Goal: Register for event/course: Sign up to attend an event or enroll in a course

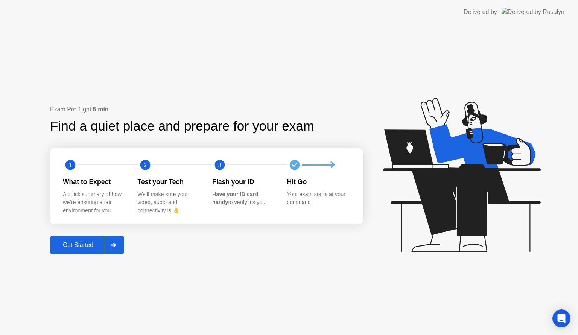
click at [114, 240] on div at bounding box center [113, 244] width 18 height 17
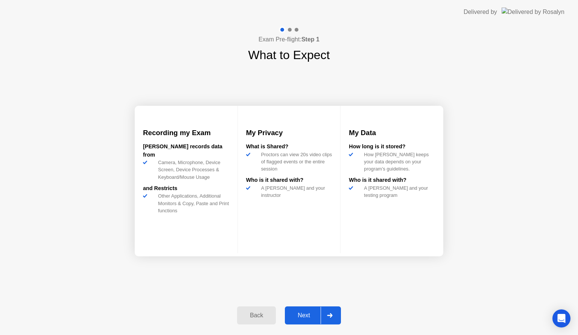
click at [328, 311] on div at bounding box center [330, 315] width 18 height 17
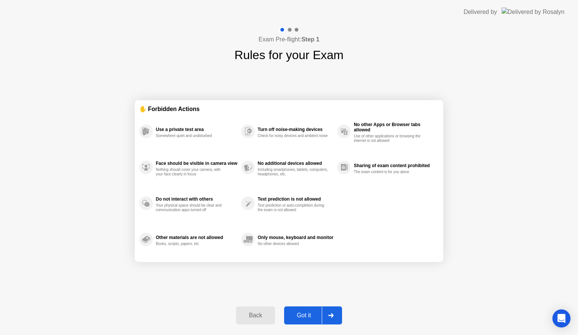
click at [331, 311] on div at bounding box center [331, 315] width 18 height 17
select select "**********"
select select "*******"
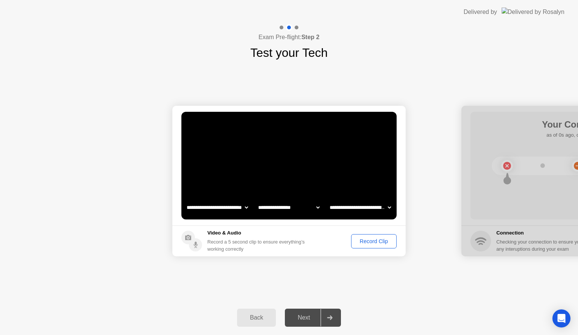
click at [378, 242] on div "Record Clip" at bounding box center [374, 241] width 40 height 6
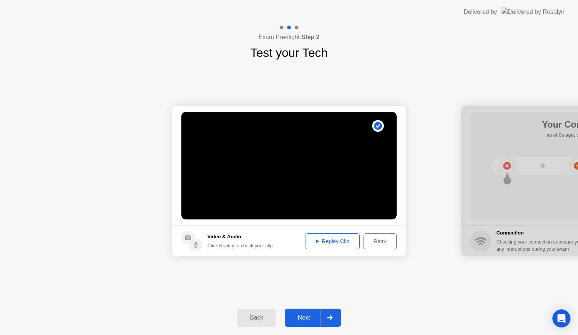
click at [327, 244] on div "Replay Clip" at bounding box center [332, 241] width 49 height 6
click at [334, 316] on div at bounding box center [330, 317] width 18 height 17
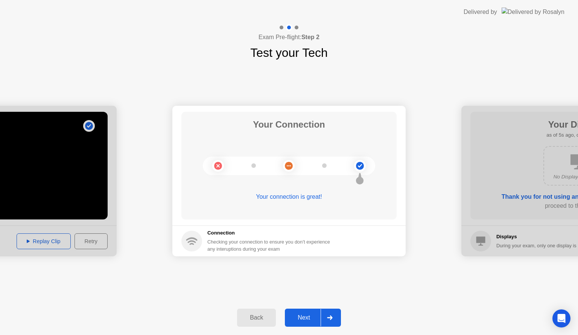
click at [334, 316] on div at bounding box center [330, 317] width 18 height 17
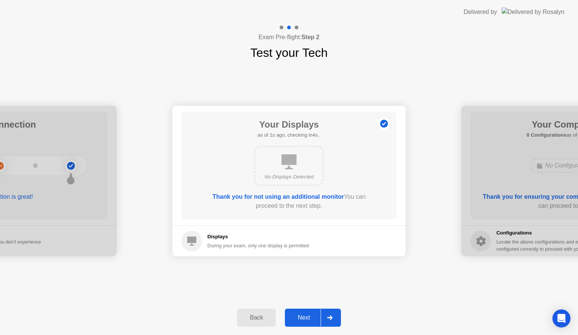
click at [334, 316] on div at bounding box center [330, 317] width 18 height 17
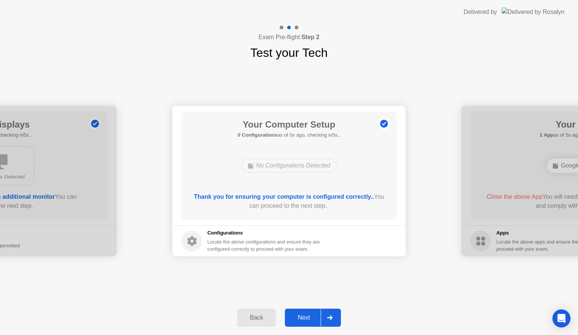
click at [334, 316] on div at bounding box center [330, 317] width 18 height 17
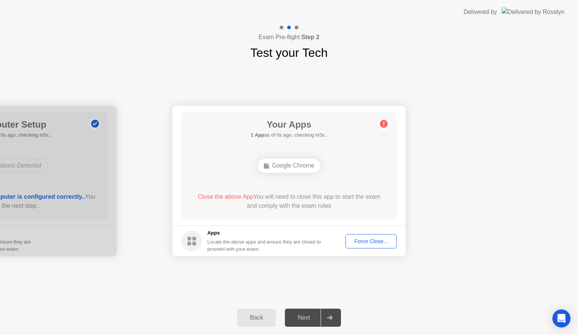
click at [378, 243] on div "Force Close..." at bounding box center [371, 241] width 46 height 6
click at [369, 242] on div "Force Close..." at bounding box center [371, 241] width 46 height 6
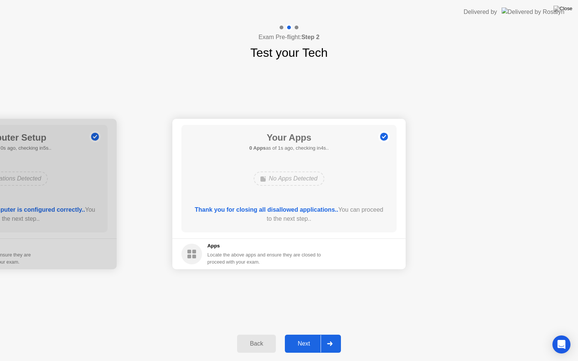
click at [333, 334] on icon at bounding box center [330, 344] width 6 height 5
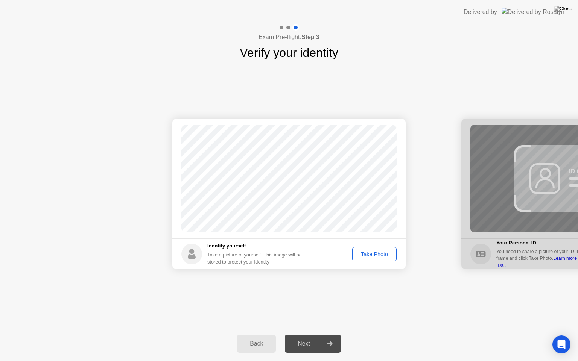
click at [377, 254] on div "Take Photo" at bounding box center [374, 254] width 39 height 6
click at [334, 334] on div at bounding box center [330, 343] width 18 height 17
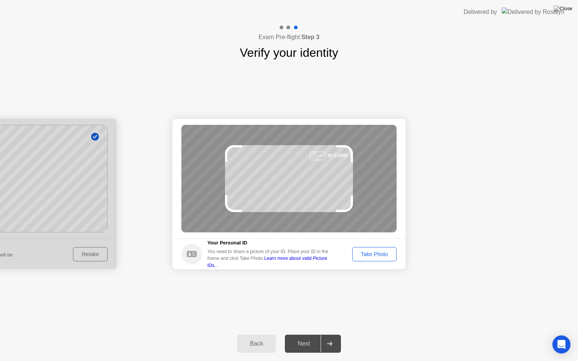
click at [375, 256] on div "Take Photo" at bounding box center [374, 254] width 39 height 6
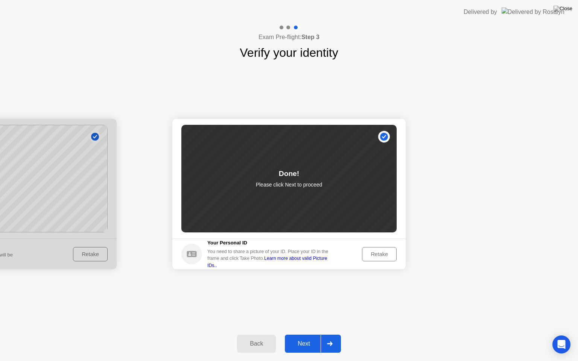
click at [333, 334] on icon at bounding box center [330, 344] width 6 height 5
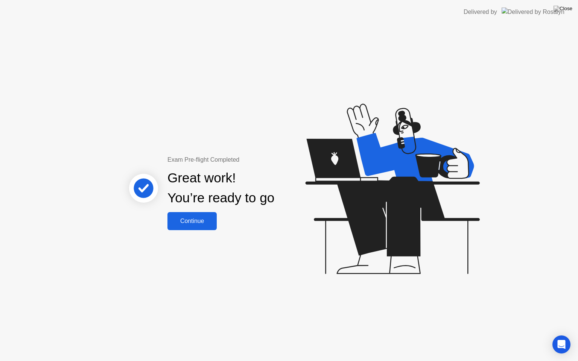
click at [187, 223] on div "Continue" at bounding box center [192, 221] width 45 height 7
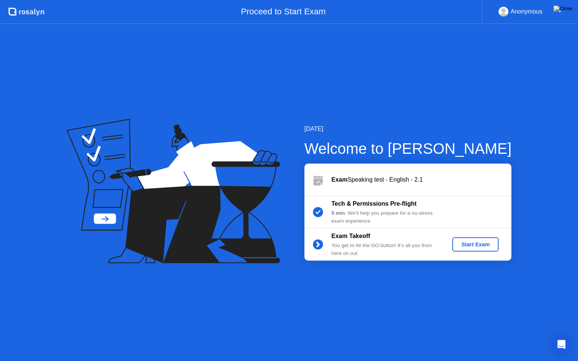
click at [490, 243] on div "Start Exam" at bounding box center [475, 245] width 40 height 6
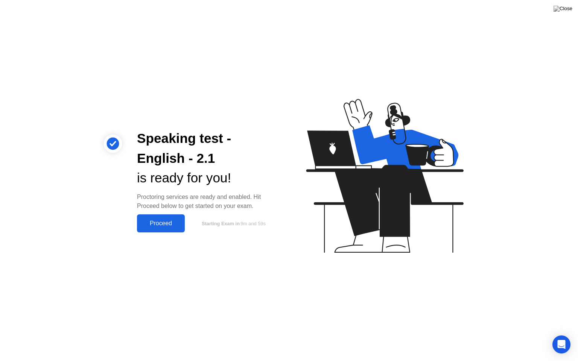
click at [172, 225] on div "Proceed" at bounding box center [160, 223] width 43 height 7
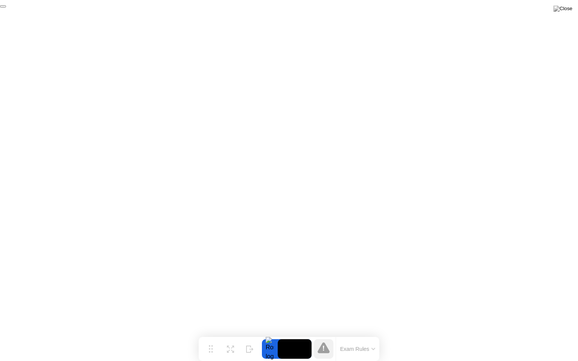
click div "End Proctoring Session"
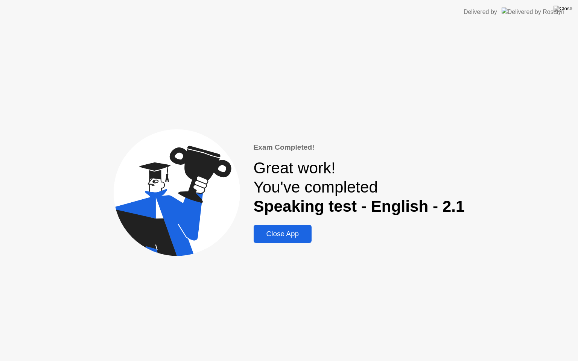
click at [293, 232] on div "Close App" at bounding box center [283, 234] width 54 height 8
